Goal: Task Accomplishment & Management: Manage account settings

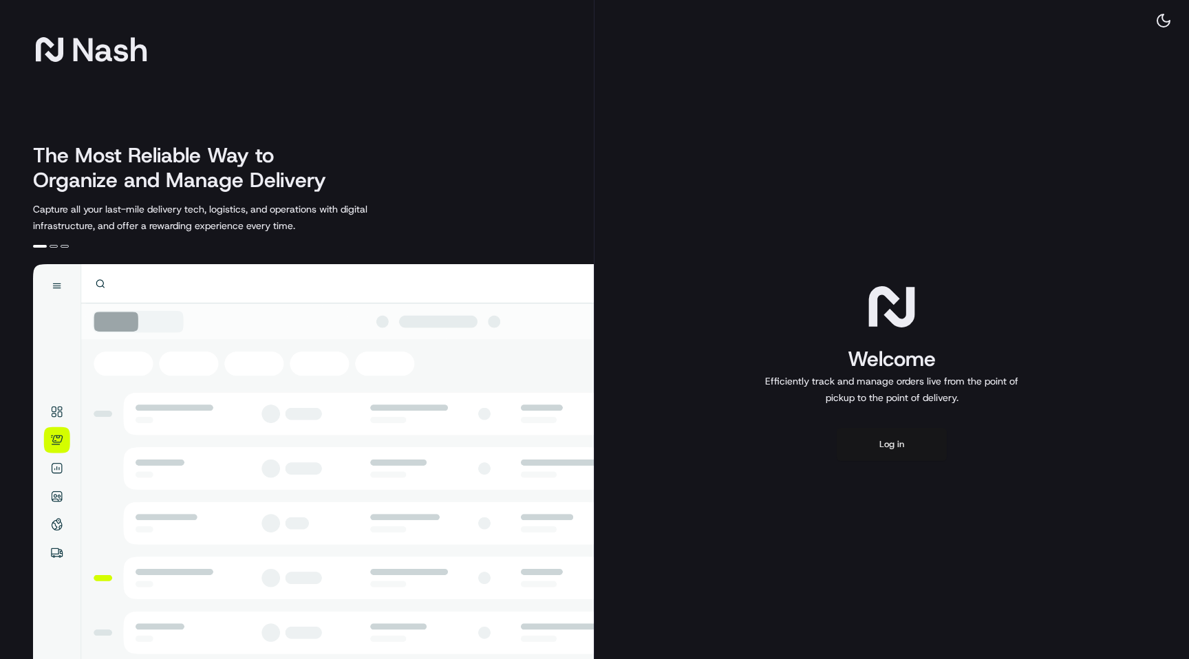
click at [896, 453] on button "Log in" at bounding box center [892, 444] width 110 height 33
